Goal: Navigation & Orientation: Find specific page/section

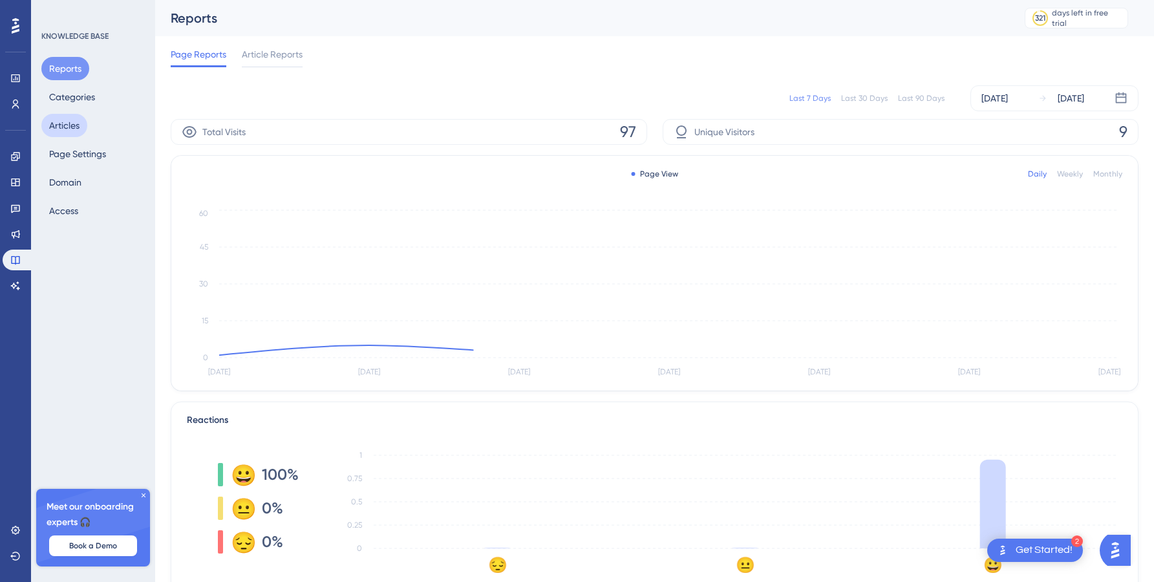
click at [80, 118] on button "Articles" at bounding box center [64, 125] width 46 height 23
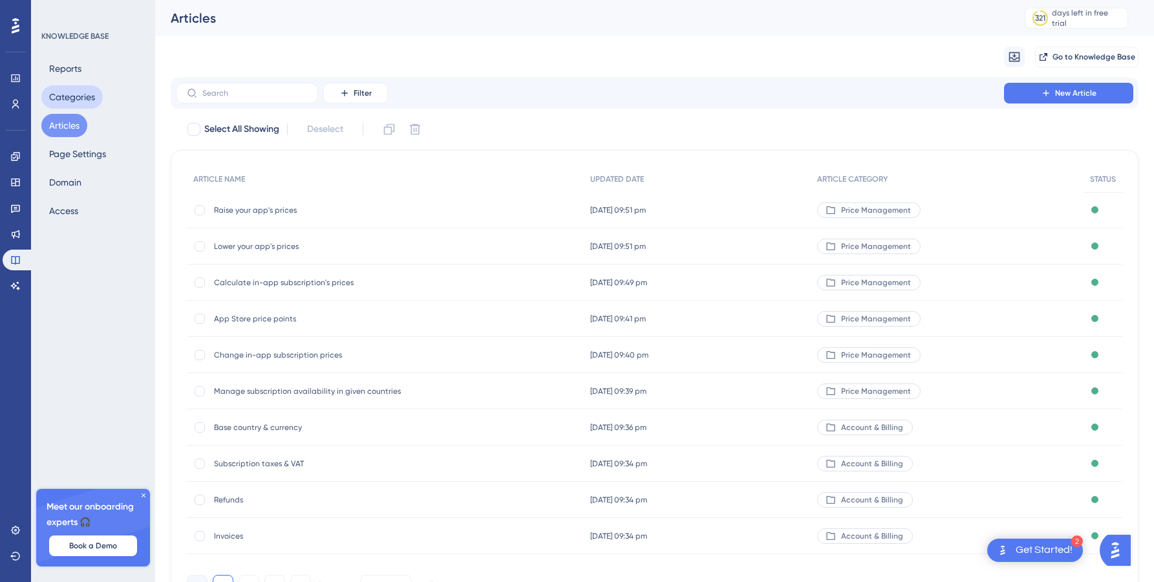
click at [85, 101] on button "Categories" at bounding box center [71, 96] width 61 height 23
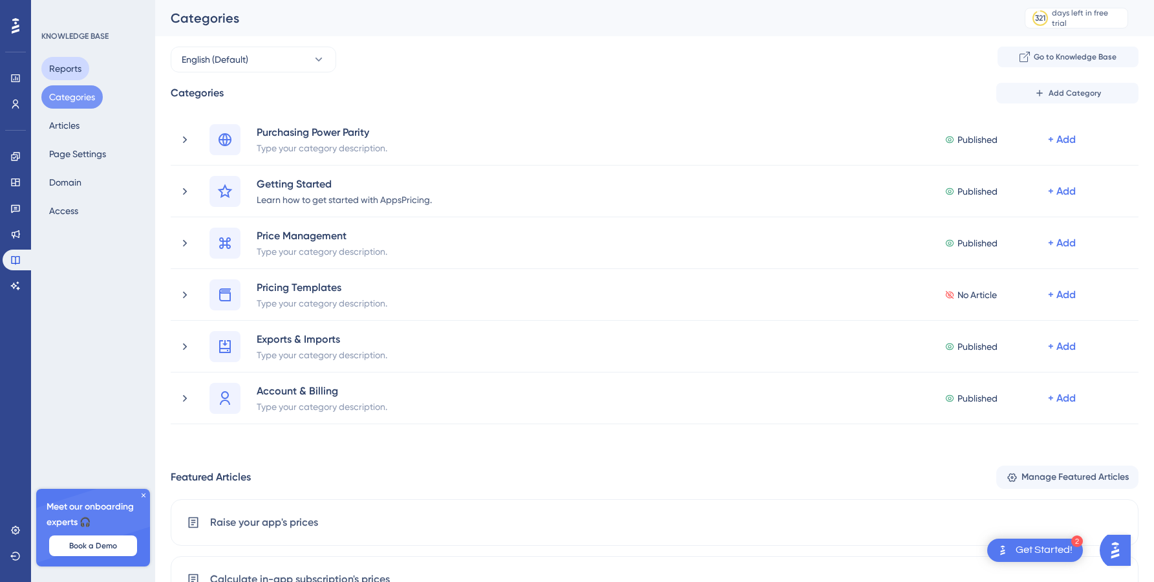
click at [85, 67] on button "Reports" at bounding box center [65, 68] width 48 height 23
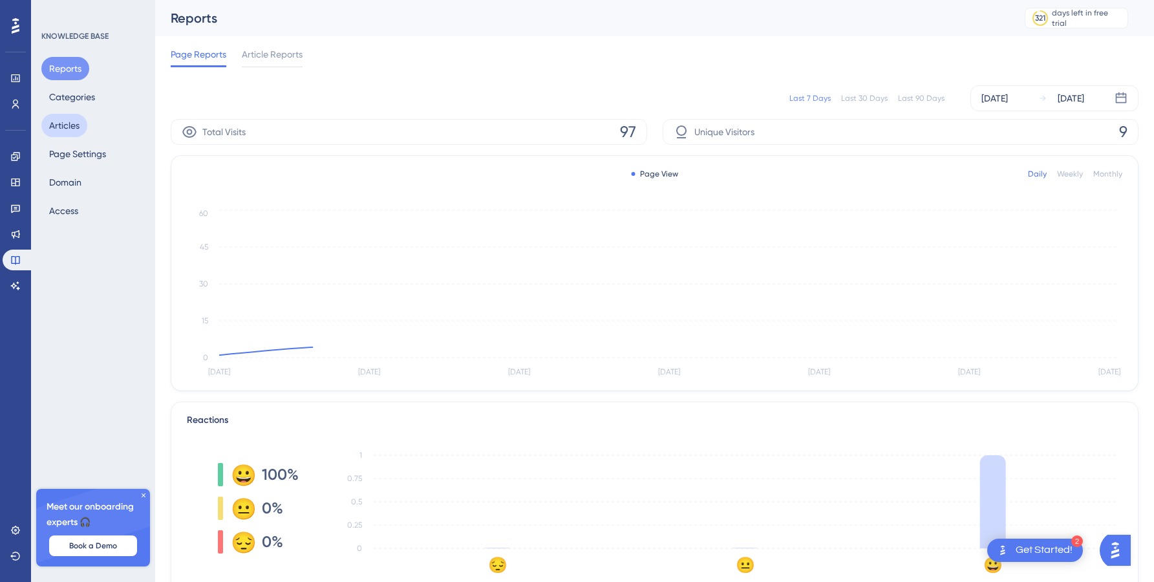
click at [74, 133] on button "Articles" at bounding box center [64, 125] width 46 height 23
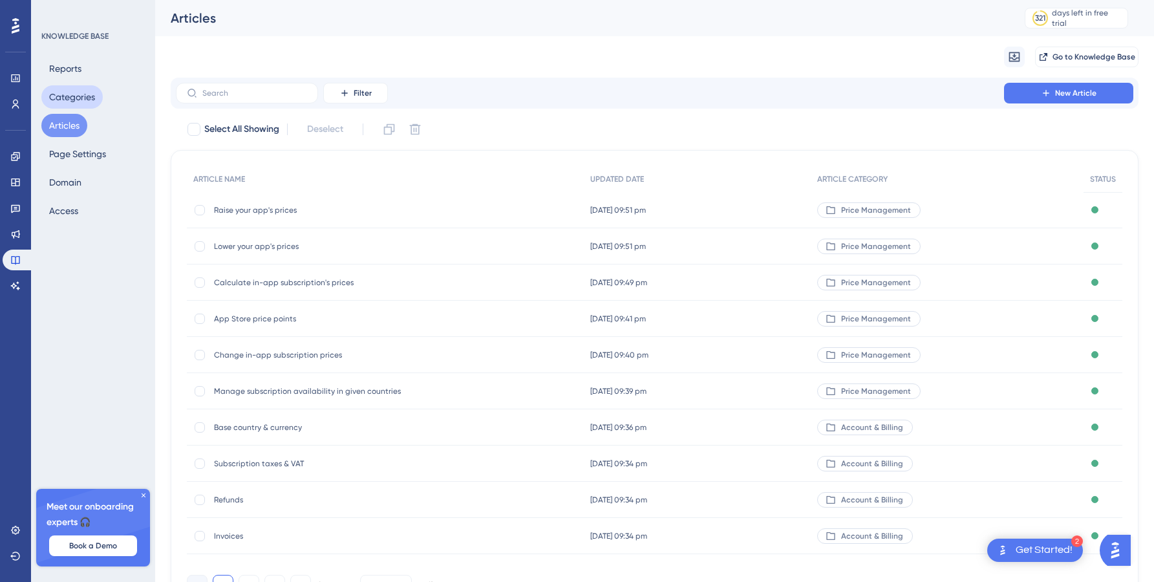
click at [84, 98] on button "Categories" at bounding box center [71, 96] width 61 height 23
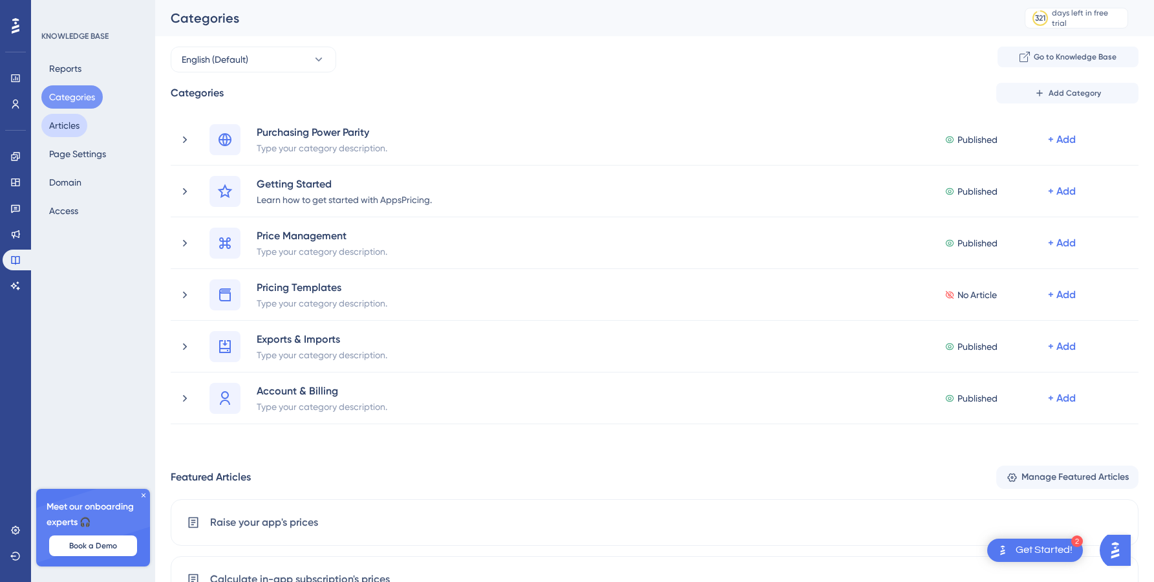
click at [72, 131] on button "Articles" at bounding box center [64, 125] width 46 height 23
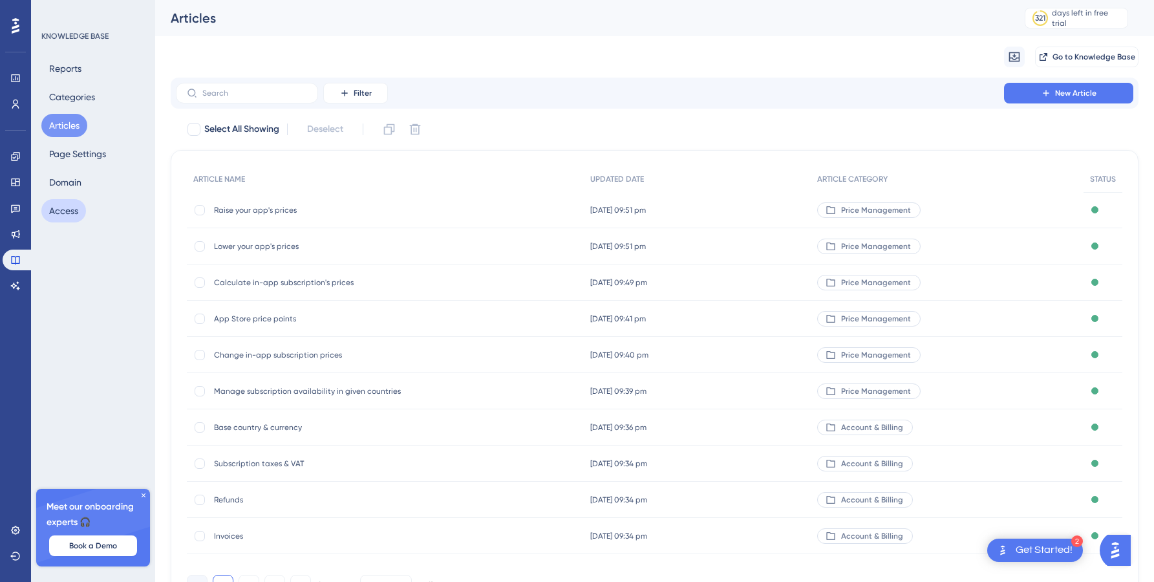
click at [63, 209] on button "Access" at bounding box center [63, 210] width 45 height 23
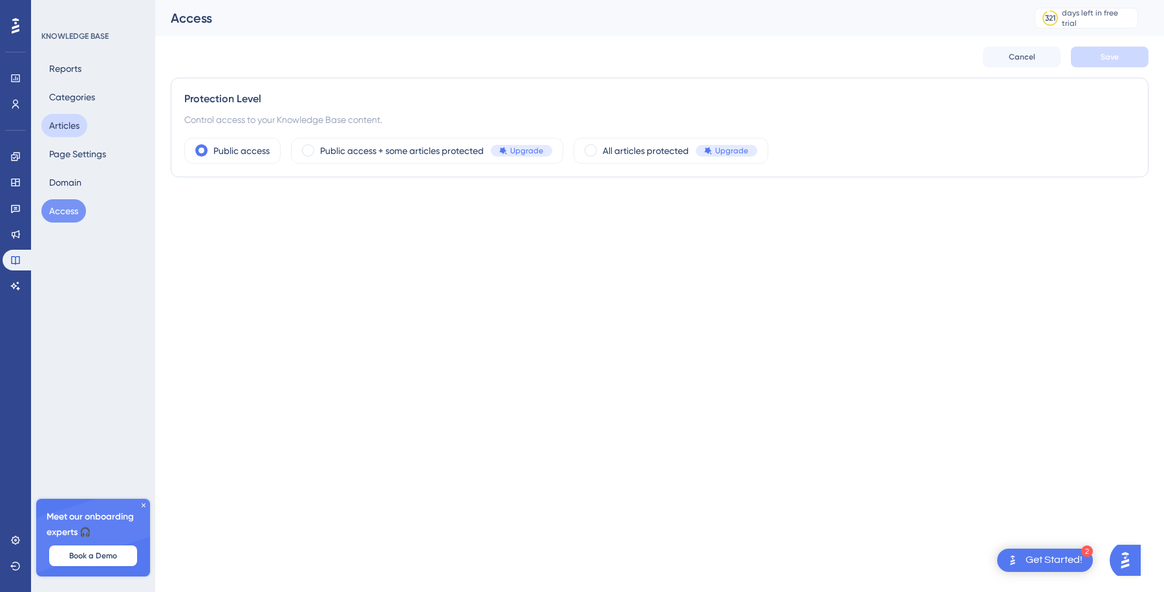
click at [73, 116] on button "Articles" at bounding box center [64, 125] width 46 height 23
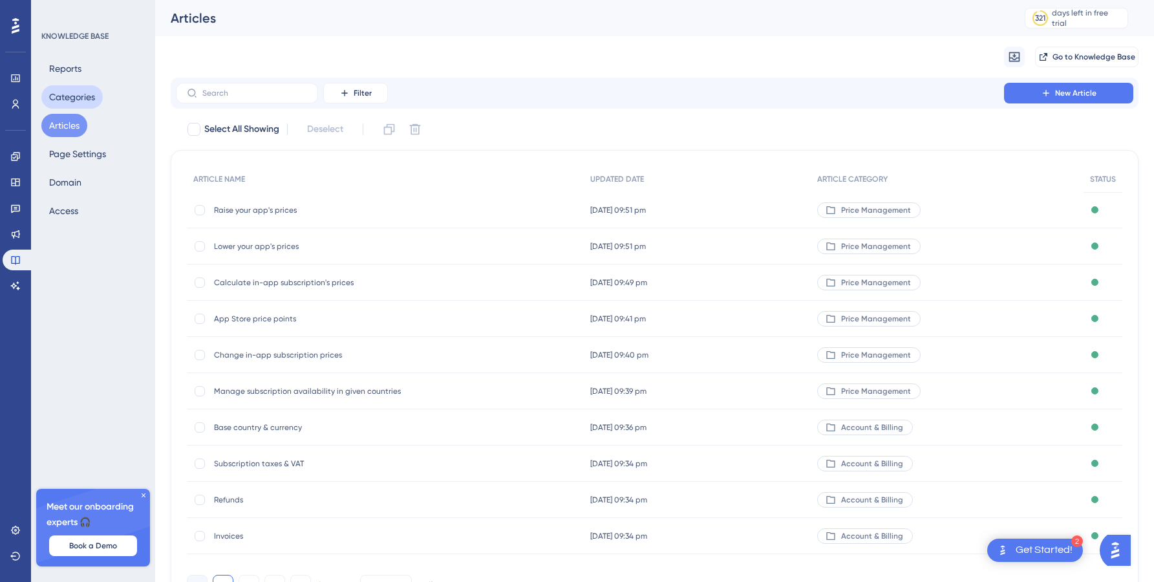
click at [79, 96] on button "Categories" at bounding box center [71, 96] width 61 height 23
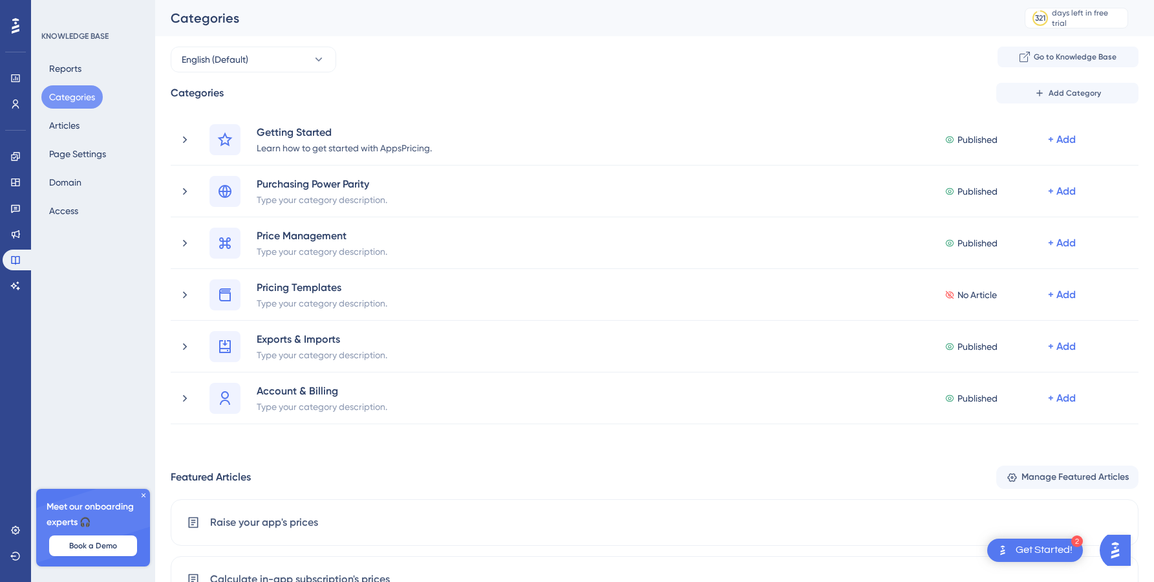
drag, startPoint x: 164, startPoint y: 191, endPoint x: 561, endPoint y: 1, distance: 440.2
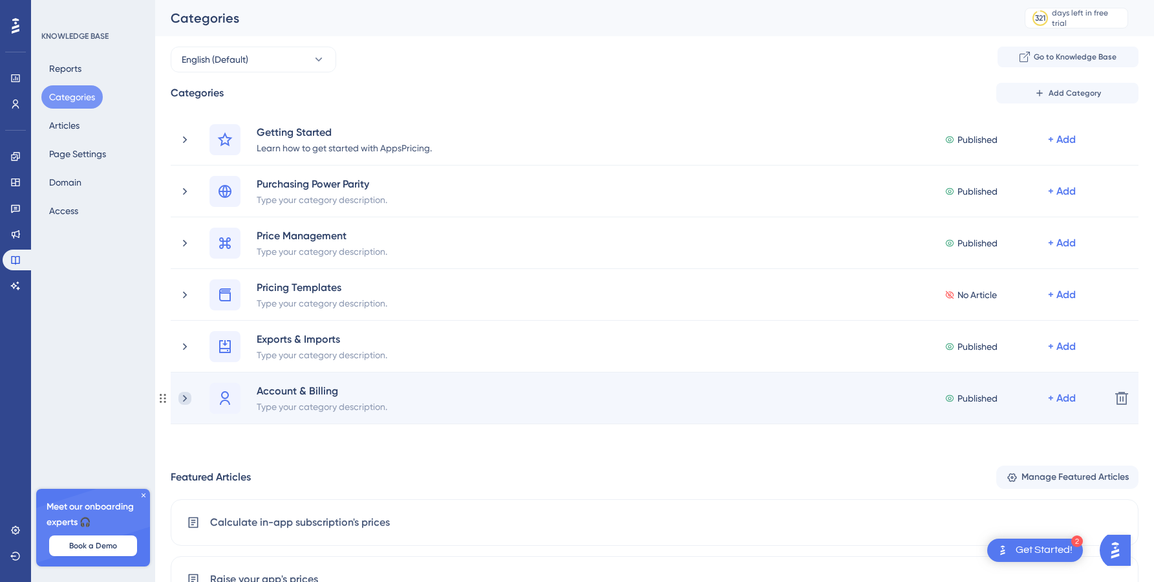
click at [191, 398] on icon at bounding box center [184, 398] width 13 height 13
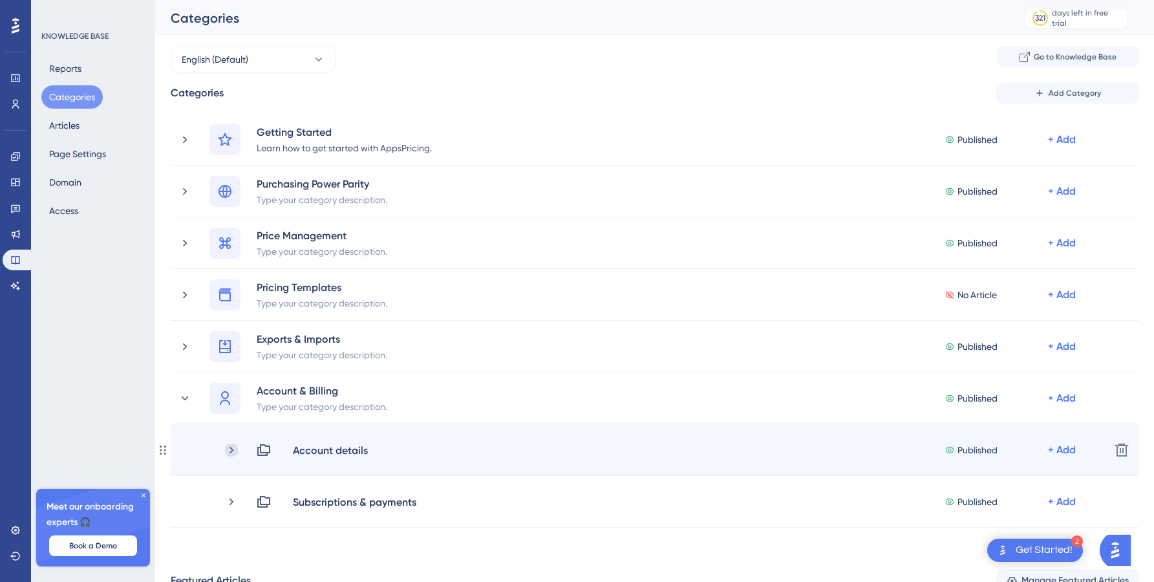
click at [232, 449] on icon at bounding box center [232, 449] width 4 height 7
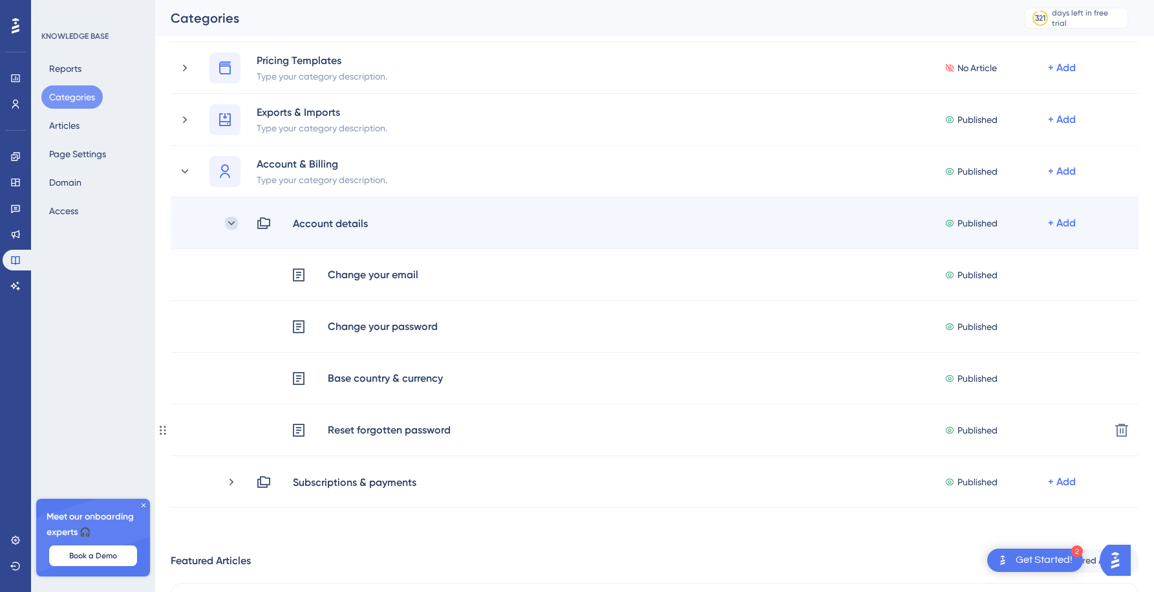
scroll to position [277, 0]
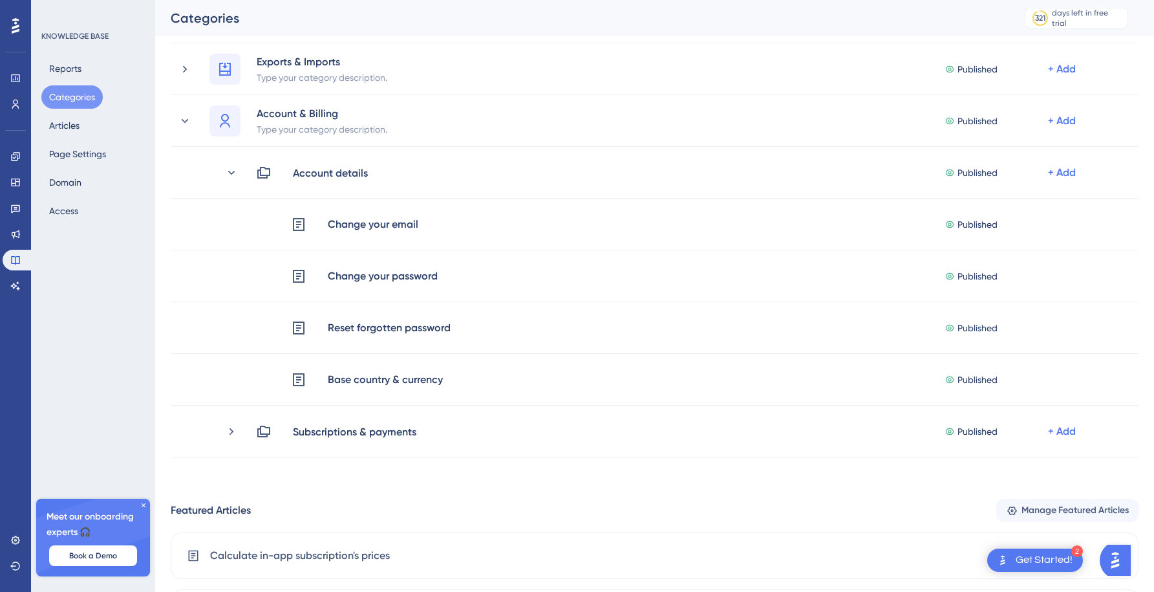
drag, startPoint x: 159, startPoint y: 330, endPoint x: 599, endPoint y: 25, distance: 535.2
